Goal: Navigation & Orientation: Understand site structure

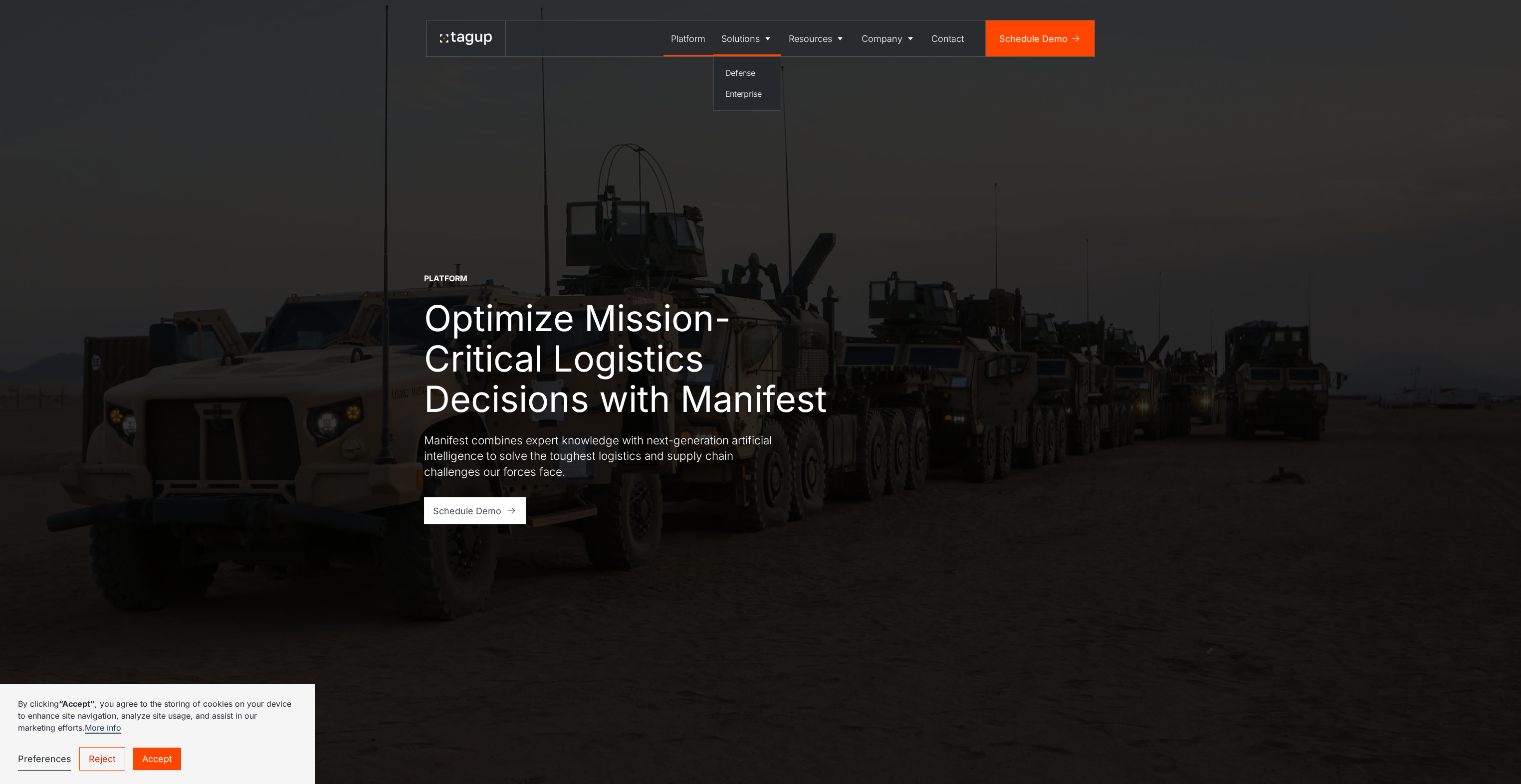
click at [743, 35] on div "Solutions" at bounding box center [740, 38] width 38 height 13
click at [743, 37] on div "Solutions" at bounding box center [740, 38] width 38 height 13
click at [749, 92] on div "Enterprise" at bounding box center [748, 94] width 45 height 12
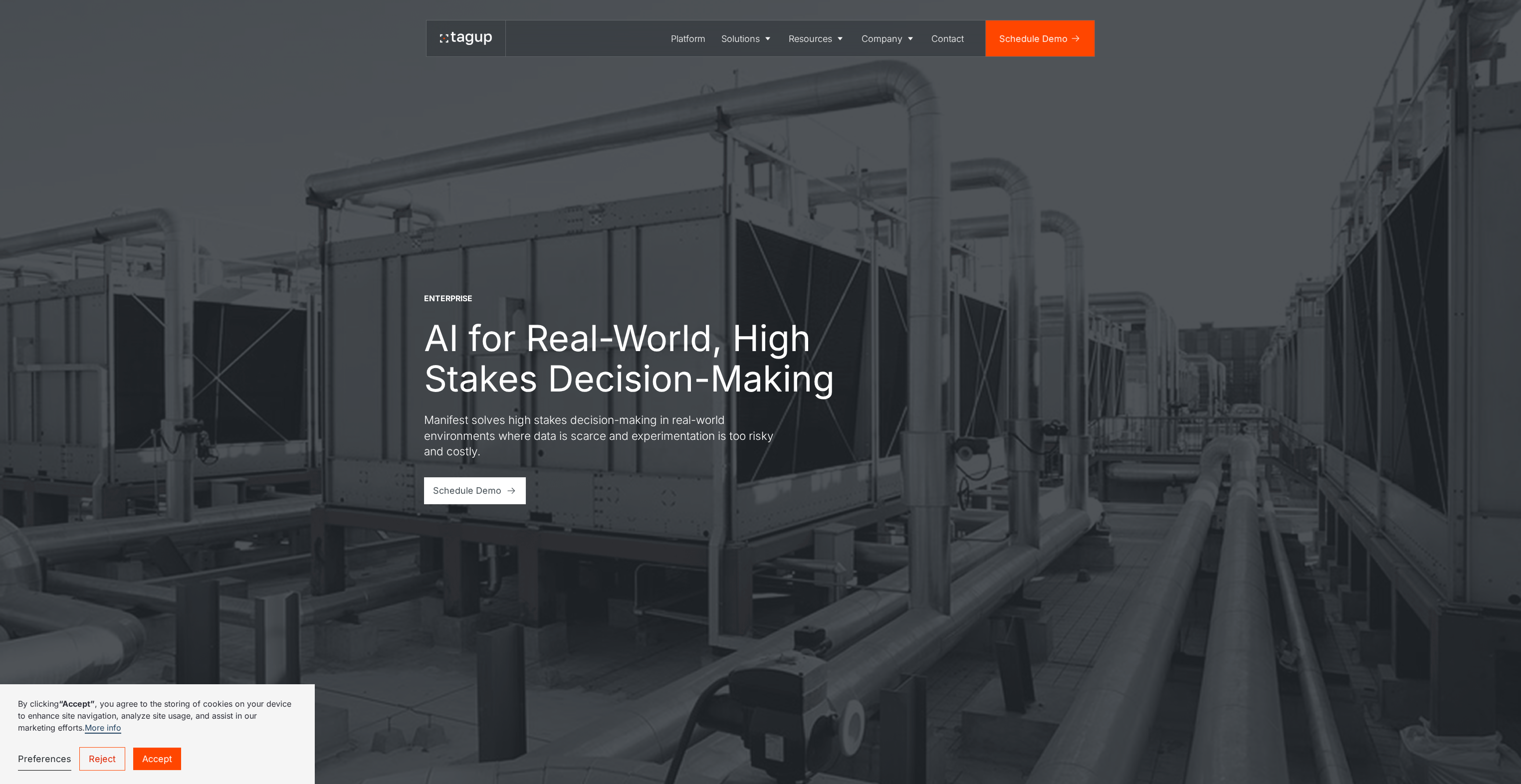
click at [107, 762] on link "Reject" at bounding box center [103, 759] width 46 height 24
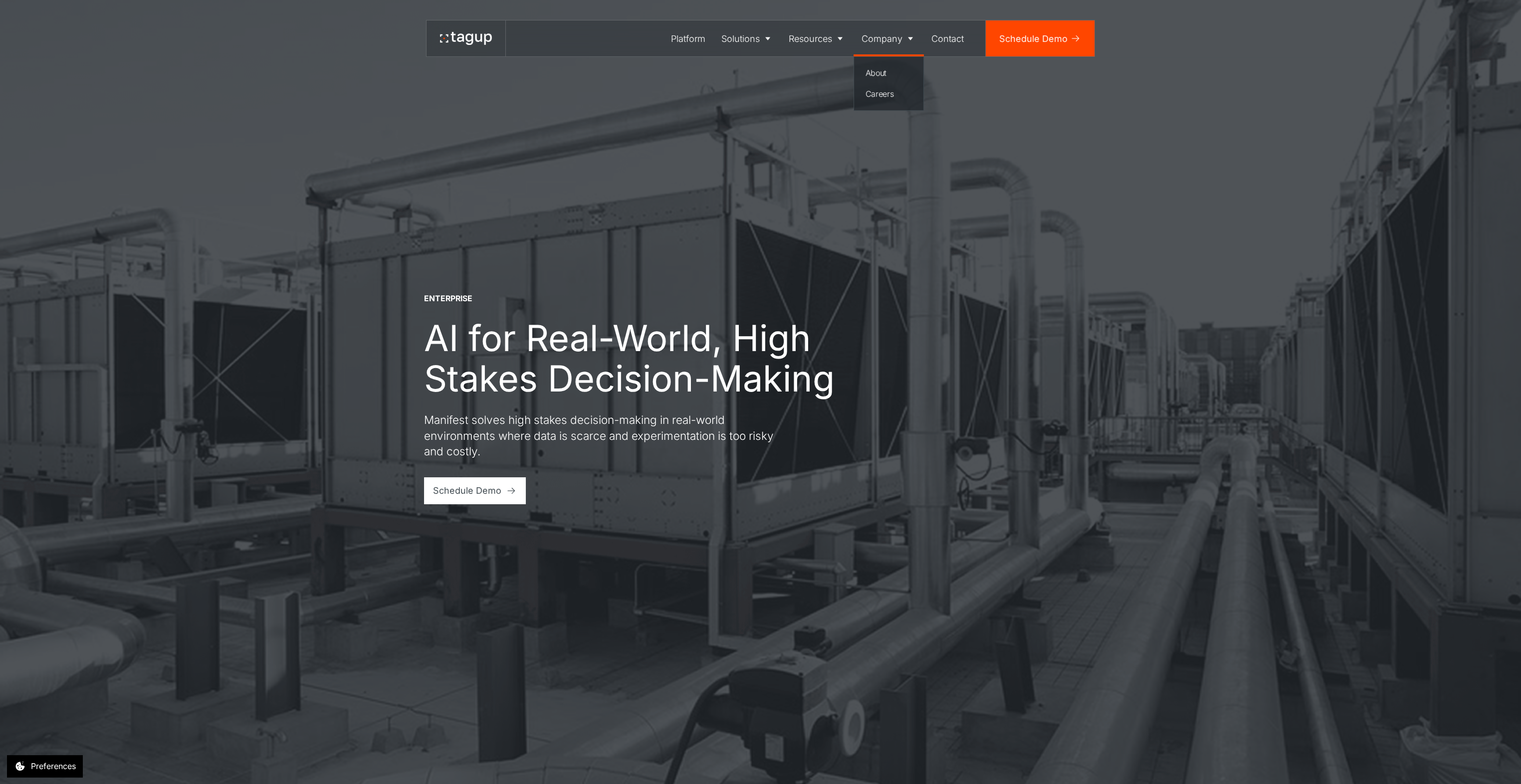
click at [879, 43] on div "Company" at bounding box center [882, 38] width 41 height 13
click at [881, 74] on div "About" at bounding box center [889, 73] width 47 height 12
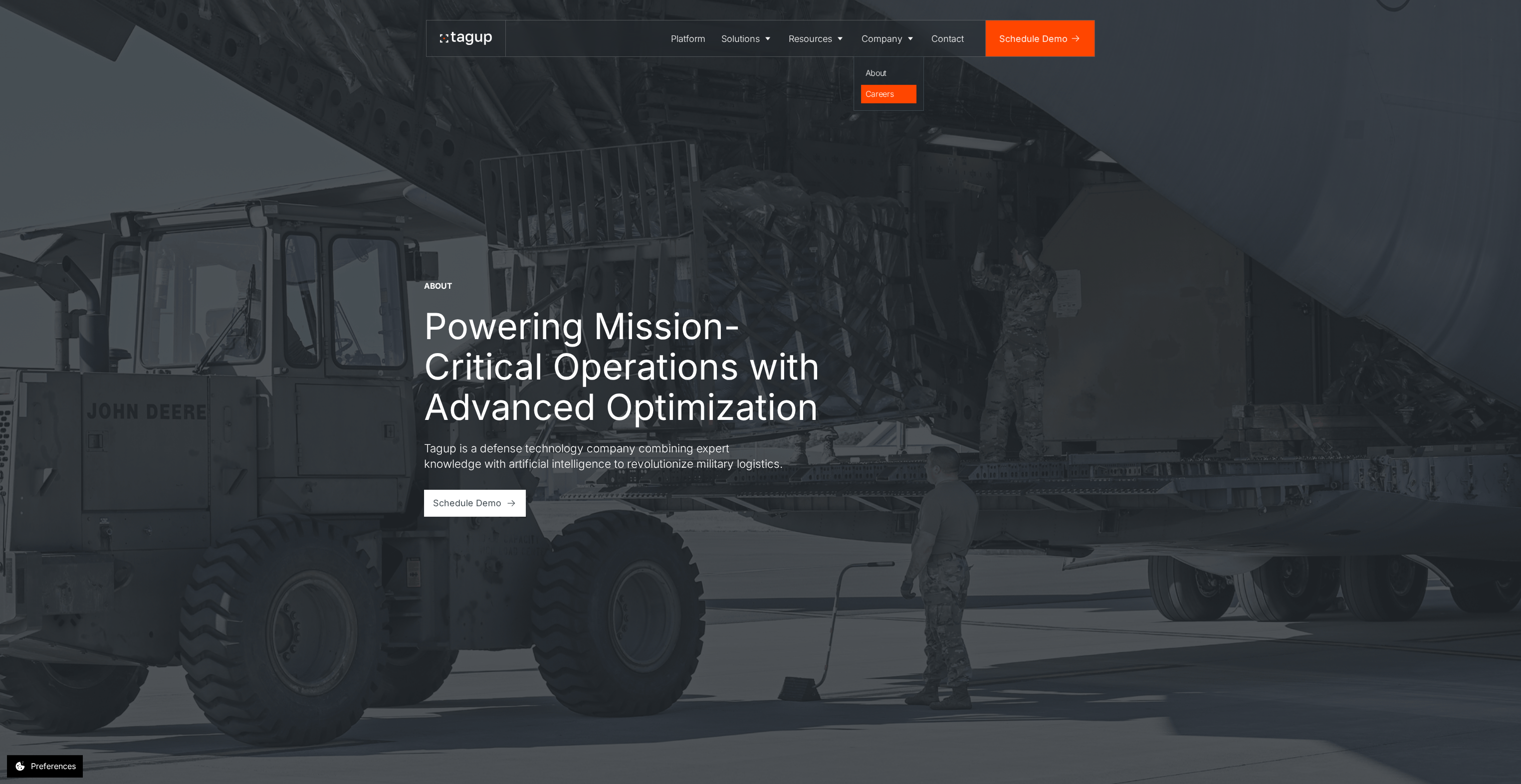
click at [883, 94] on div "Careers" at bounding box center [889, 94] width 47 height 12
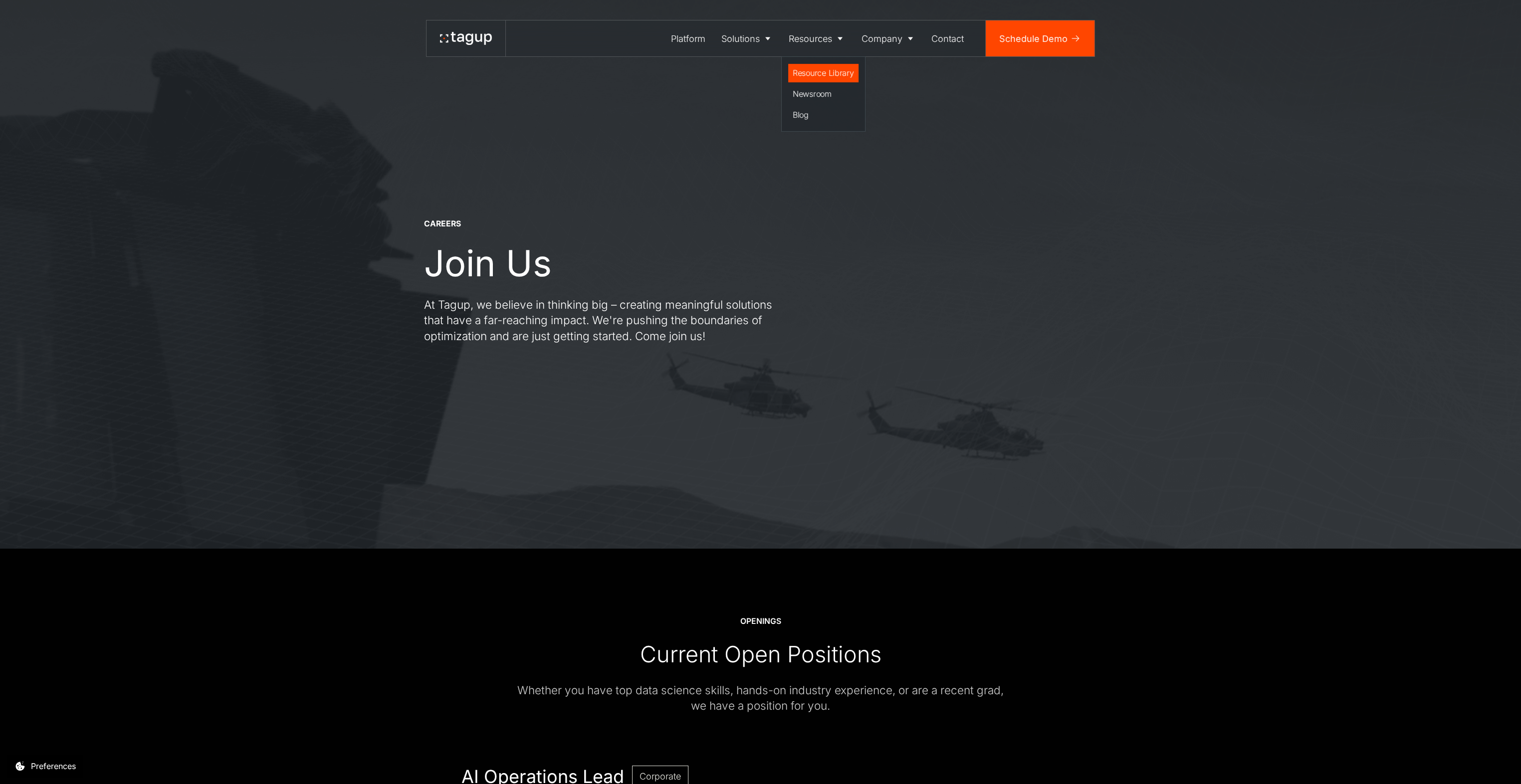
click at [827, 70] on div "Resource Library" at bounding box center [823, 73] width 61 height 12
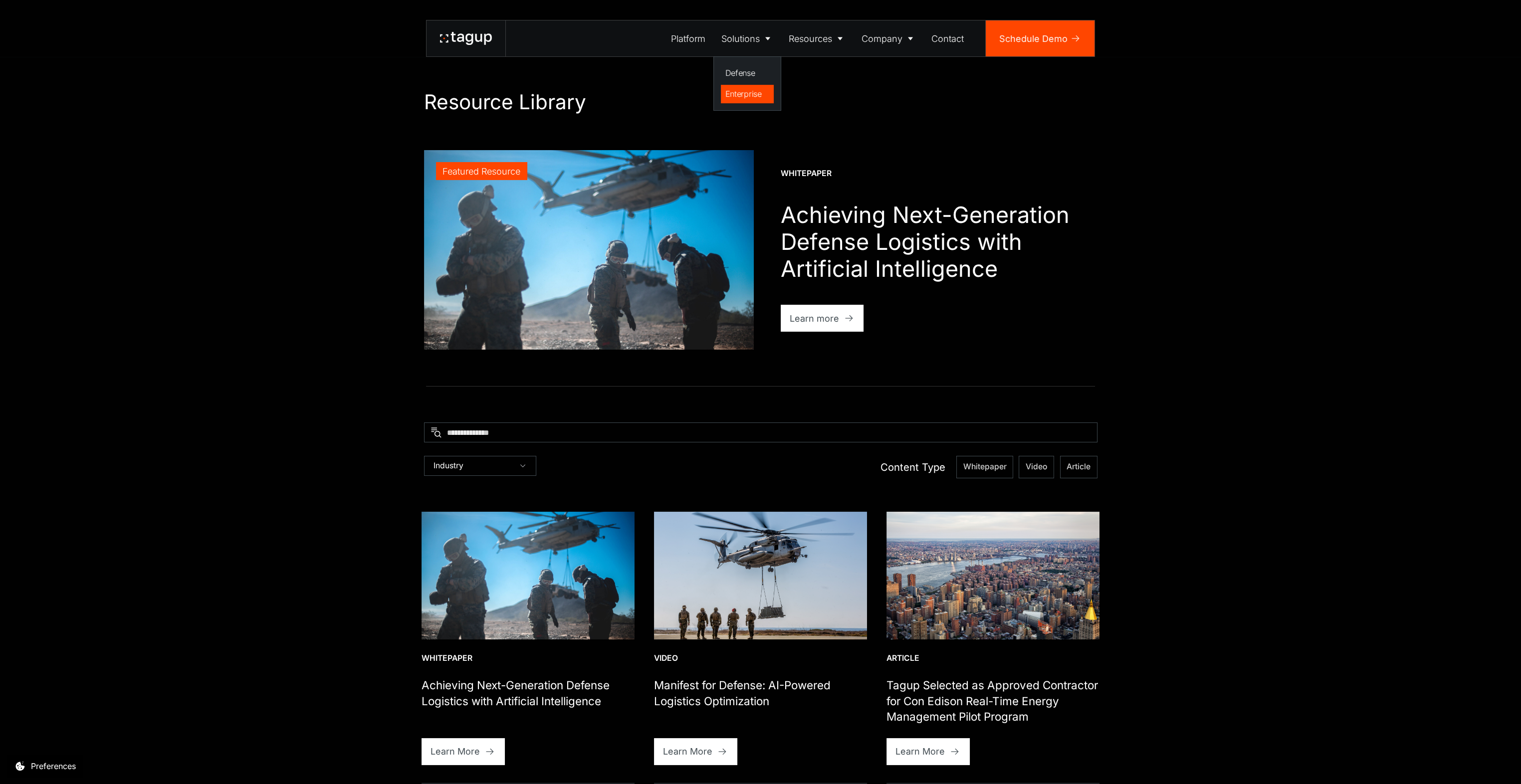
click at [747, 97] on div "Enterprise" at bounding box center [748, 94] width 45 height 12
